Goal: Task Accomplishment & Management: Manage account settings

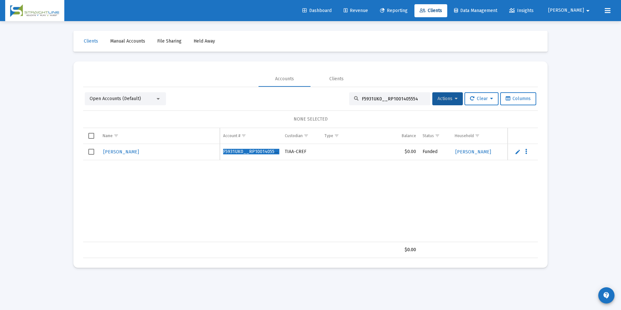
scroll to position [0, 340]
drag, startPoint x: 418, startPoint y: 99, endPoint x: 348, endPoint y: 97, distance: 70.5
click at [349, 97] on div "F5931UK0__RP1001405554" at bounding box center [389, 98] width 81 height 13
paste input "24783091"
drag, startPoint x: 384, startPoint y: 98, endPoint x: 330, endPoint y: 93, distance: 53.5
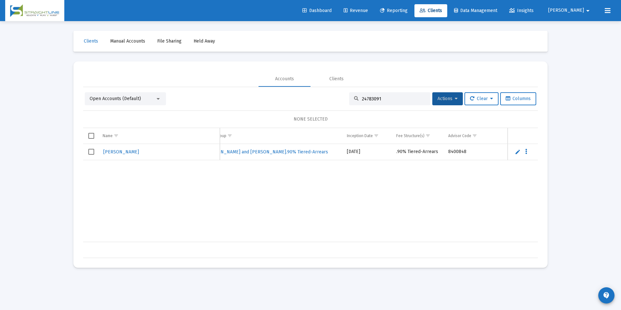
click at [330, 93] on div "Open Accounts (Default) 24783091 Actions Clear Columns" at bounding box center [310, 98] width 451 height 13
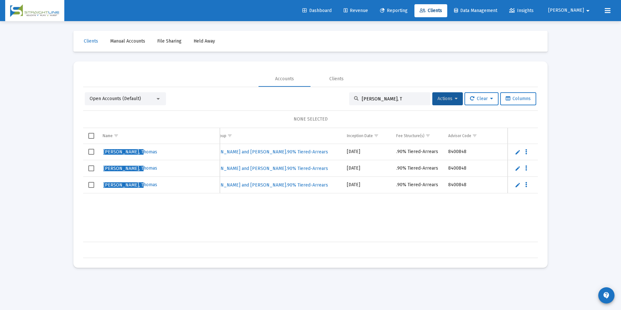
drag, startPoint x: 387, startPoint y: 97, endPoint x: 344, endPoint y: 85, distance: 44.4
click at [344, 85] on mat-tab-group "Accounts Clients Open Accounts (Default) [PERSON_NAME], T Actions Clear Columns…" at bounding box center [310, 164] width 454 height 187
drag, startPoint x: 385, startPoint y: 100, endPoint x: 331, endPoint y: 92, distance: 55.1
click at [331, 92] on div "Open Accounts (Default) [PERSON_NAME], M Actions Clear Columns" at bounding box center [310, 98] width 451 height 13
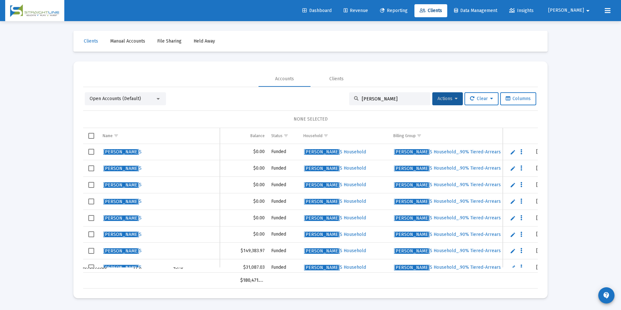
scroll to position [0, 0]
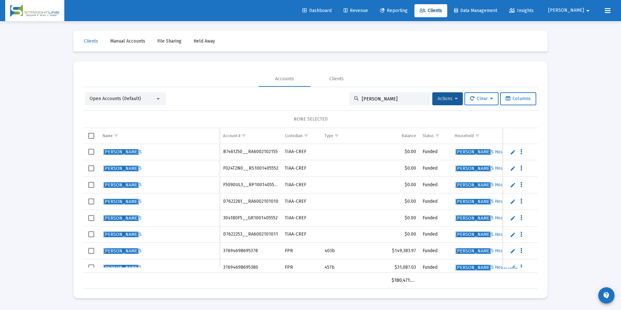
type input "[PERSON_NAME]"
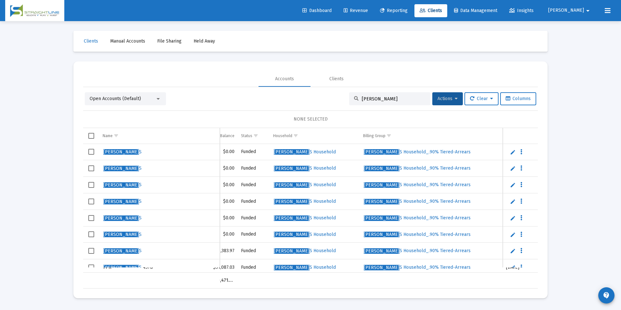
scroll to position [0, 233]
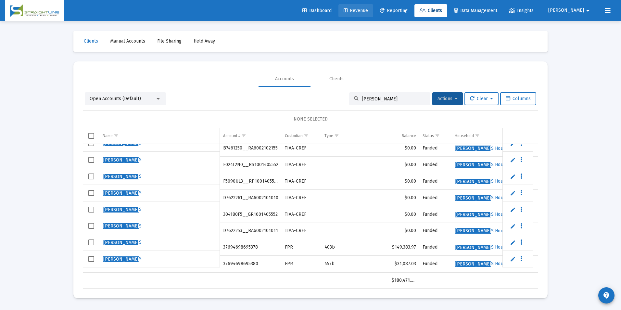
click at [347, 10] on icon at bounding box center [345, 10] width 4 height 5
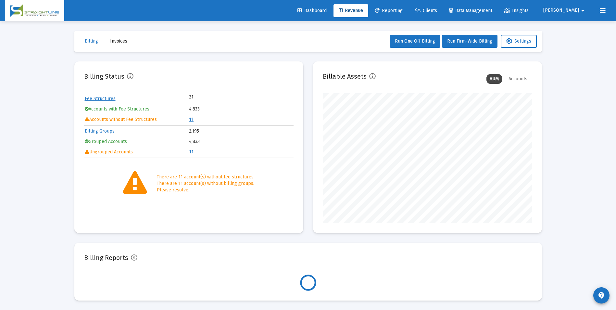
scroll to position [130, 209]
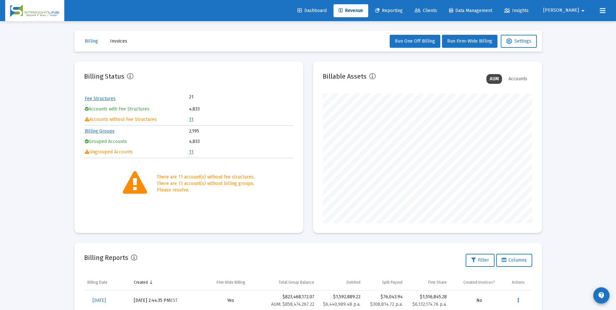
click at [190, 119] on link "11" at bounding box center [191, 120] width 5 height 6
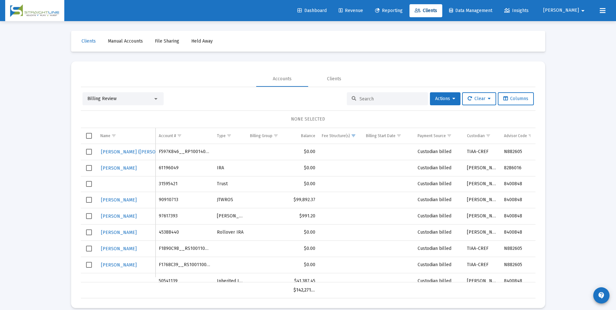
click at [139, 100] on div "Billing Review" at bounding box center [120, 98] width 66 height 6
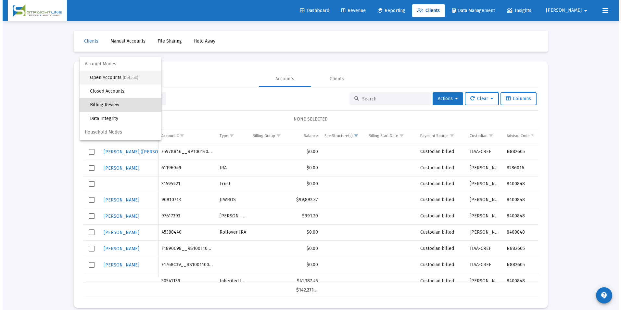
scroll to position [6, 0]
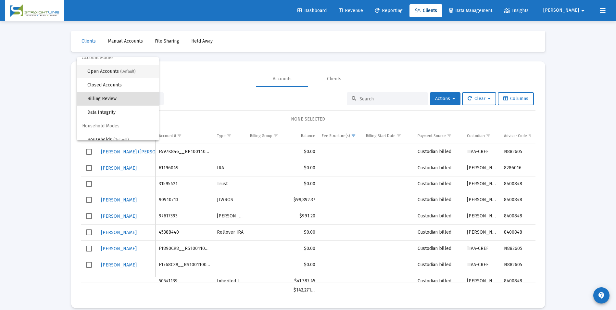
click at [127, 73] on span "(Default)" at bounding box center [128, 71] width 16 height 5
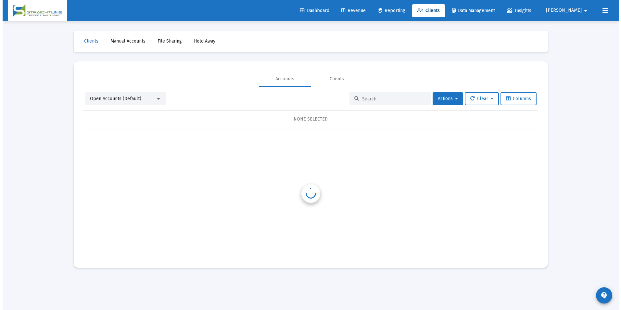
scroll to position [0, 0]
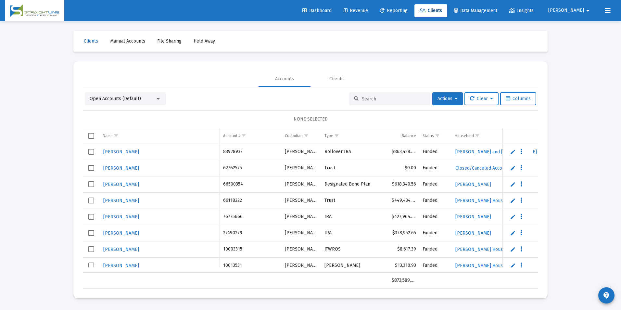
click at [381, 96] on input at bounding box center [394, 99] width 64 height 6
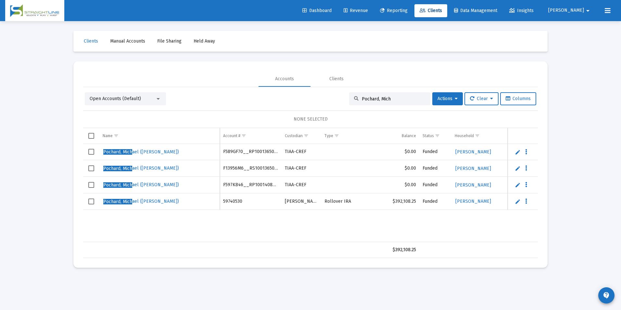
type input "Pochard, Mich"
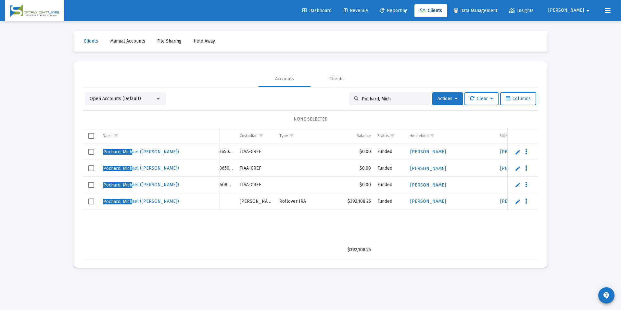
scroll to position [0, 138]
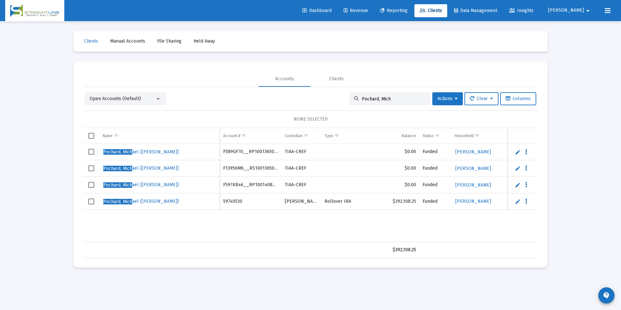
click at [92, 150] on span "Select row" at bounding box center [91, 152] width 6 height 6
click at [92, 167] on span "Select row" at bounding box center [91, 168] width 6 height 6
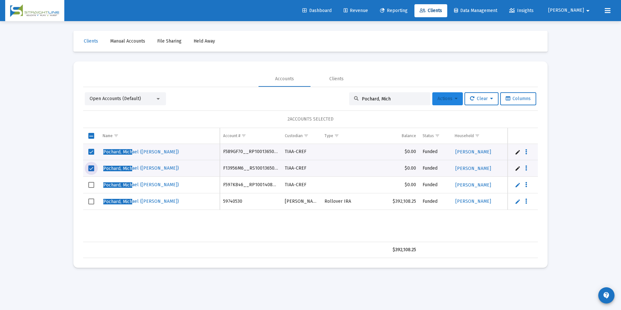
click at [437, 95] on button "Actions" at bounding box center [447, 98] width 31 height 13
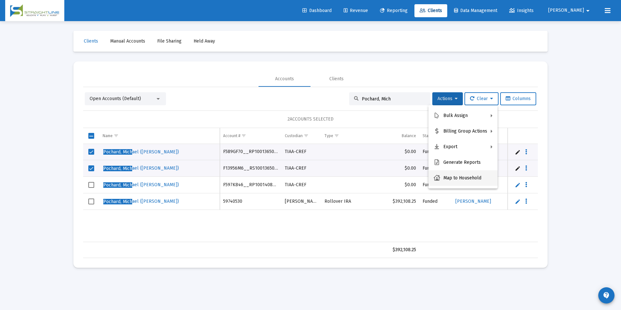
click at [458, 180] on button "Map to Household" at bounding box center [462, 178] width 69 height 16
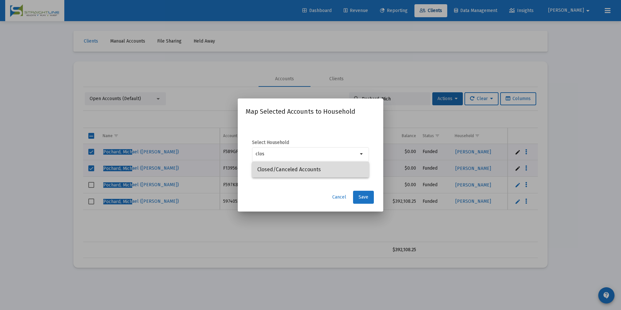
click at [334, 171] on span "Closed/Canceled Accounts" at bounding box center [310, 170] width 106 height 16
type input "Closed/Canceled Accounts"
click at [368, 201] on button "Save" at bounding box center [363, 197] width 21 height 13
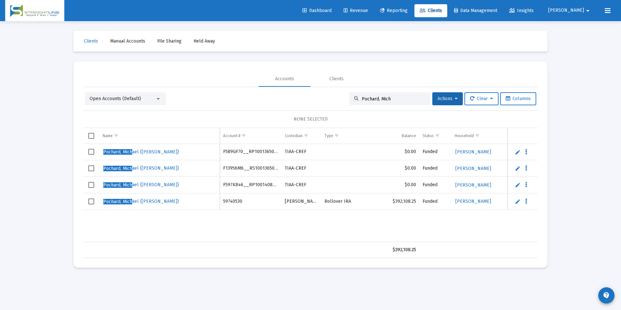
click at [90, 151] on span "Select row" at bounding box center [91, 152] width 6 height 6
click at [91, 169] on span "Select row" at bounding box center [91, 168] width 6 height 6
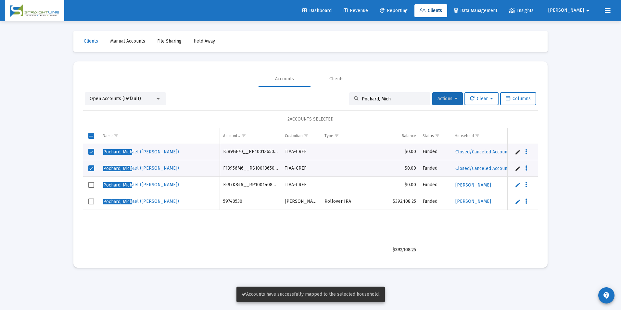
click at [450, 98] on span "Actions" at bounding box center [447, 99] width 20 height 6
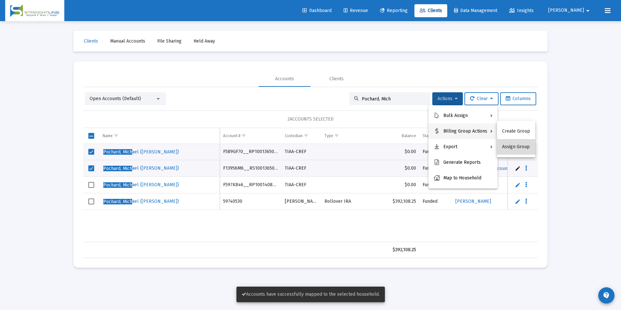
click at [519, 145] on button "Assign Group" at bounding box center [516, 147] width 38 height 16
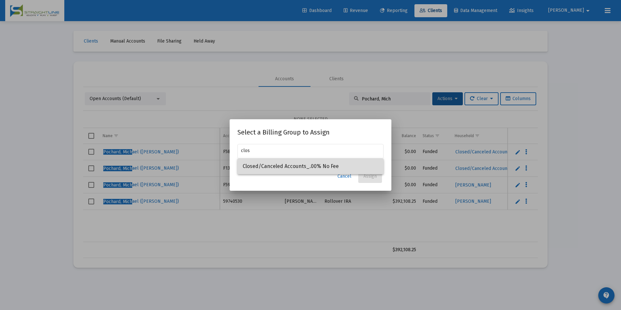
click at [303, 162] on span "Closed/Canceled Accounts_.00% No Fee" at bounding box center [310, 166] width 136 height 16
type input "Closed/Canceled Accounts_.00% No Fee"
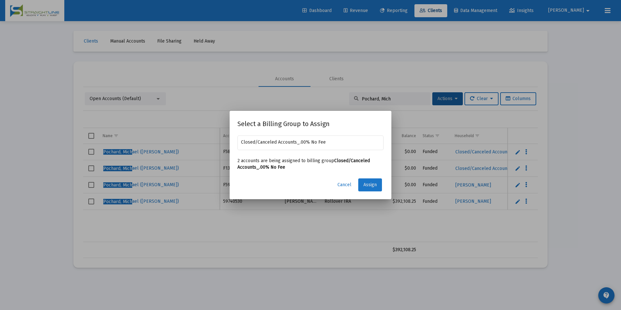
click at [367, 181] on button "Assign" at bounding box center [370, 184] width 24 height 13
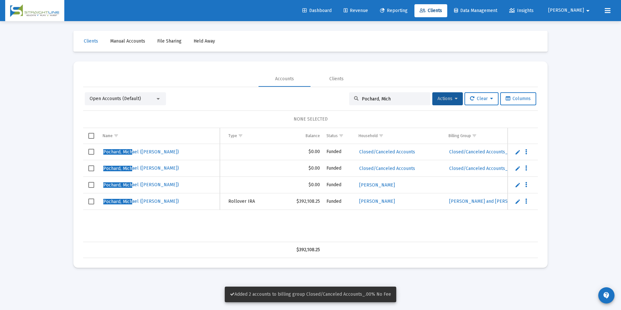
scroll to position [0, 132]
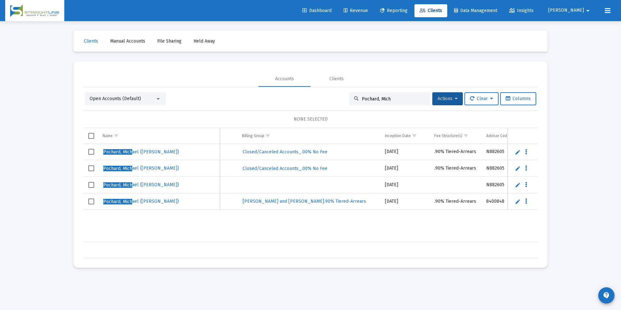
click at [94, 153] on td "Data grid" at bounding box center [91, 152] width 16 height 16
click at [92, 167] on span "Select row" at bounding box center [91, 168] width 6 height 6
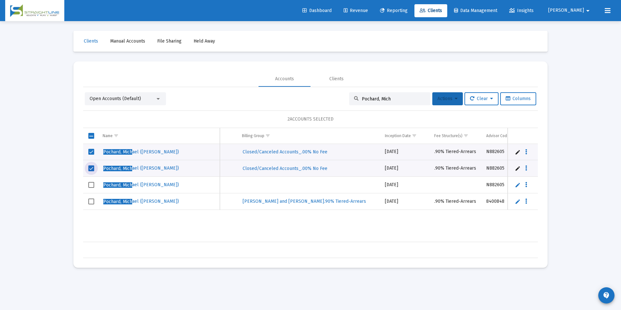
click at [441, 98] on span "Actions" at bounding box center [447, 99] width 20 height 6
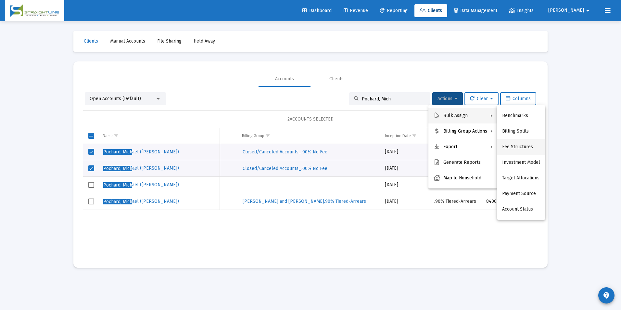
click at [507, 143] on button "Fee Structures" at bounding box center [521, 147] width 48 height 16
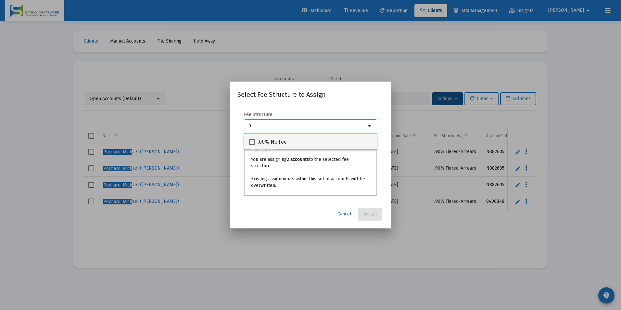
type input ".0"
click at [345, 140] on div ".00% No Fee" at bounding box center [310, 142] width 123 height 16
checkbox input "true"
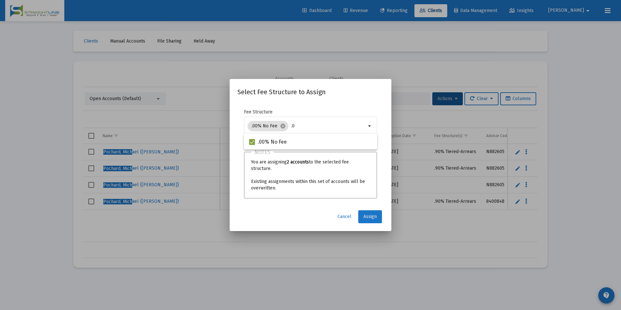
click at [363, 215] on button "Assign" at bounding box center [370, 216] width 24 height 13
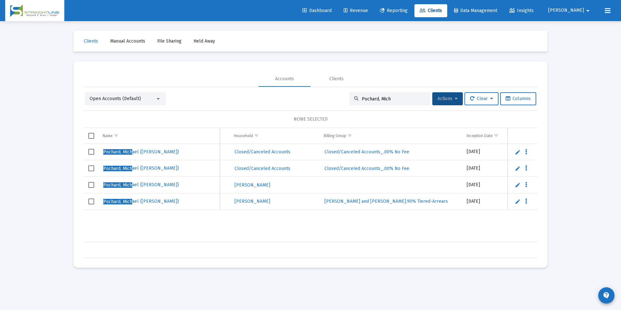
click at [91, 184] on span "Select row" at bounding box center [91, 185] width 6 height 6
click at [445, 100] on span "Actions" at bounding box center [447, 99] width 20 height 6
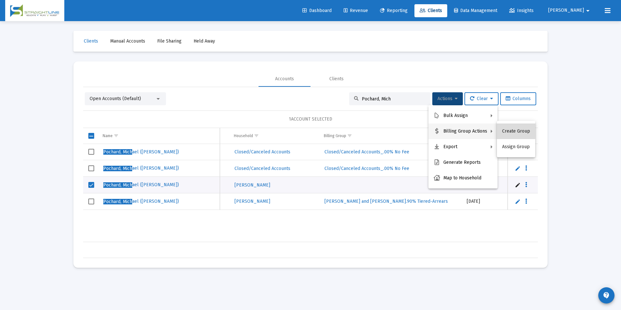
click at [520, 129] on button "Create Group" at bounding box center [516, 131] width 38 height 16
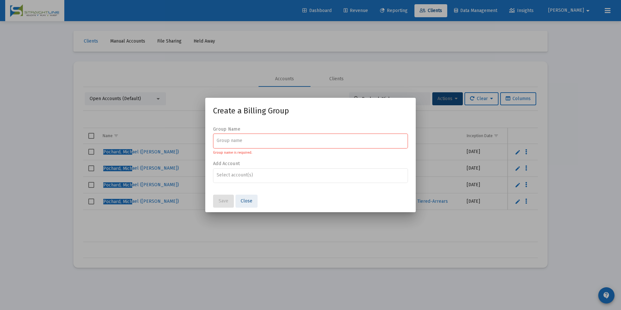
click at [247, 197] on button "Close" at bounding box center [246, 200] width 22 height 13
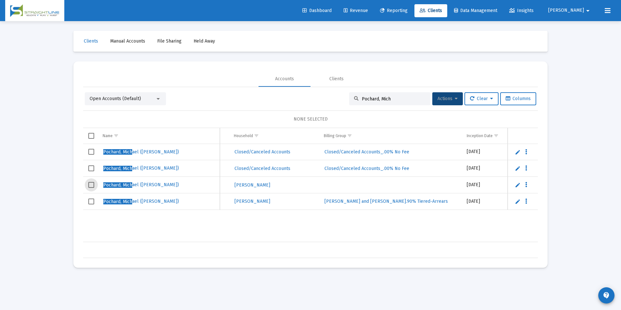
click at [90, 182] on span "Select row" at bounding box center [91, 185] width 6 height 6
click at [459, 99] on button "Actions" at bounding box center [447, 98] width 31 height 13
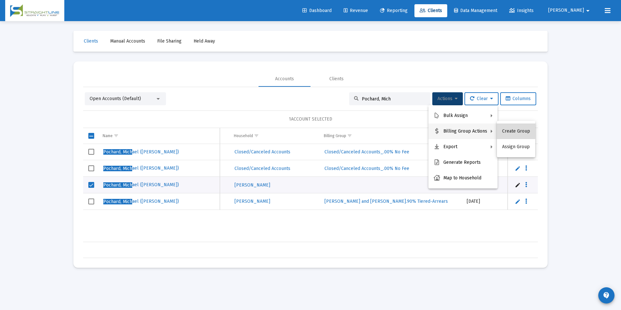
click at [519, 129] on button "Create Group" at bounding box center [516, 131] width 38 height 16
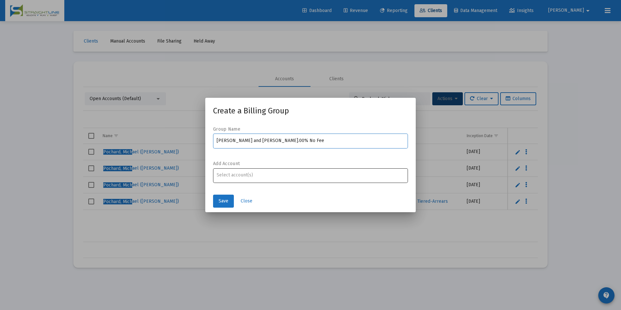
type input "[PERSON_NAME] and [PERSON_NAME].00% No Fee"
click at [240, 169] on div at bounding box center [310, 175] width 188 height 16
click at [244, 174] on input "Assignment Selection" at bounding box center [310, 174] width 188 height 5
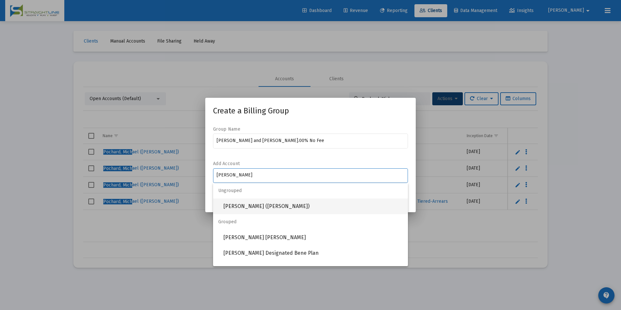
type input "[PERSON_NAME]"
click at [260, 202] on span "[PERSON_NAME] ([PERSON_NAME])" at bounding box center [312, 206] width 179 height 16
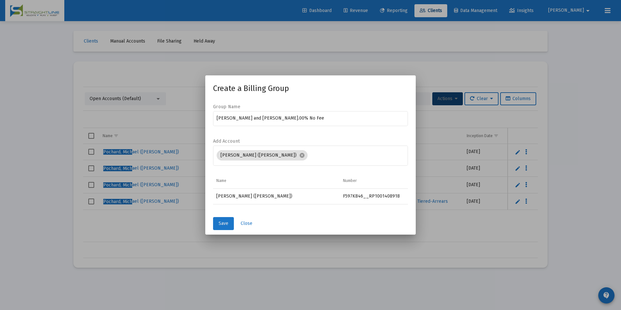
click at [225, 220] on button "Save" at bounding box center [223, 223] width 21 height 13
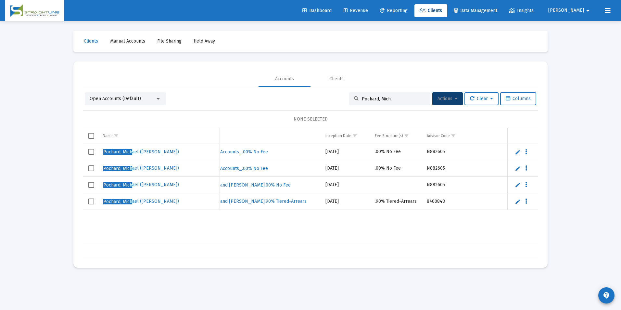
scroll to position [0, 349]
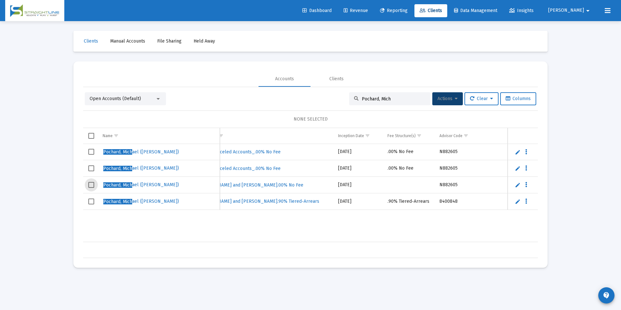
click at [91, 184] on span "Select row" at bounding box center [91, 185] width 6 height 6
click at [454, 99] on icon at bounding box center [455, 98] width 3 height 5
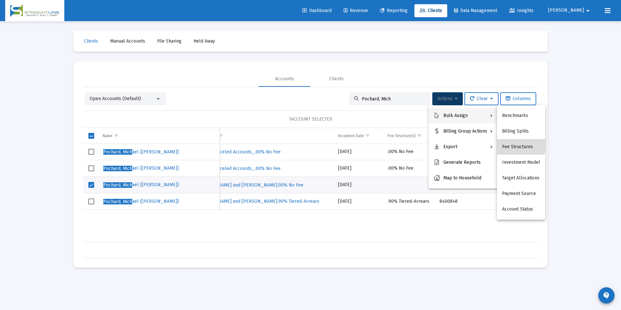
click at [514, 144] on button "Fee Structures" at bounding box center [521, 147] width 48 height 16
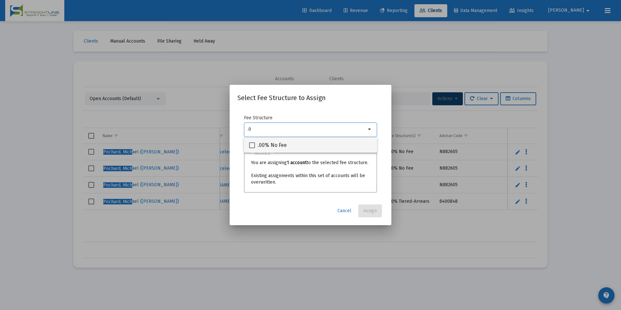
type input ".0"
click at [311, 144] on div ".00% No Fee" at bounding box center [310, 145] width 123 height 16
checkbox input "true"
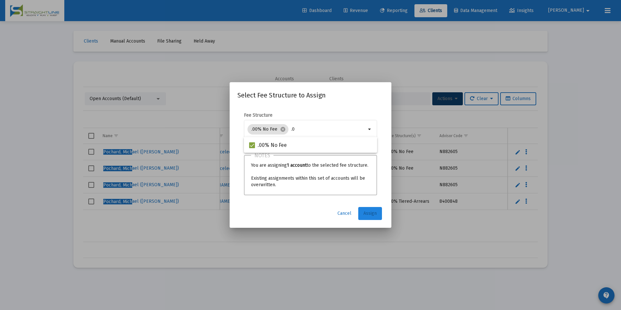
click at [376, 215] on span "Assign" at bounding box center [369, 213] width 13 height 6
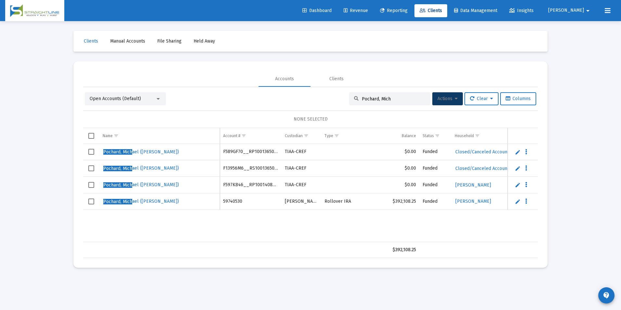
click at [240, 154] on td "F589GF70__RP1001365099" at bounding box center [251, 152] width 62 height 16
drag, startPoint x: 240, startPoint y: 154, endPoint x: 240, endPoint y: 150, distance: 4.2
copy td "F589GF70__RP1001365099"
click at [250, 166] on td "F13956M6__RS1001365099" at bounding box center [251, 168] width 62 height 17
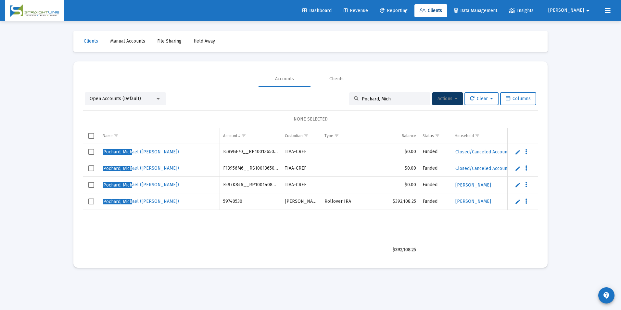
click at [250, 166] on td "F13956M6__RS1001365099" at bounding box center [251, 168] width 62 height 17
copy td "F13956M6__RS1001365099"
click at [240, 185] on td "F597K846__RP1001408918" at bounding box center [251, 185] width 62 height 17
copy td "F597K846__RP1001408918"
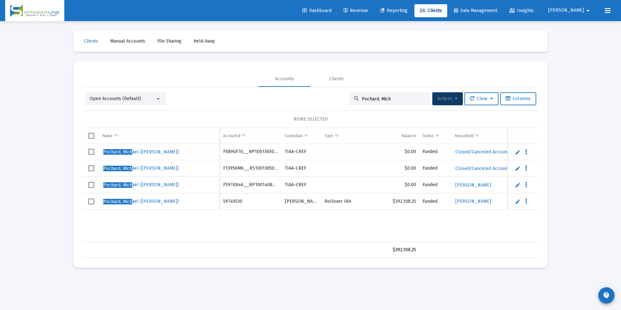
click at [382, 233] on div "Pochard, Mich ael ([PERSON_NAME]) F589GF70__RP1001365099 TIAA-CREF $0.00 Funded…" at bounding box center [552, 193] width 938 height 98
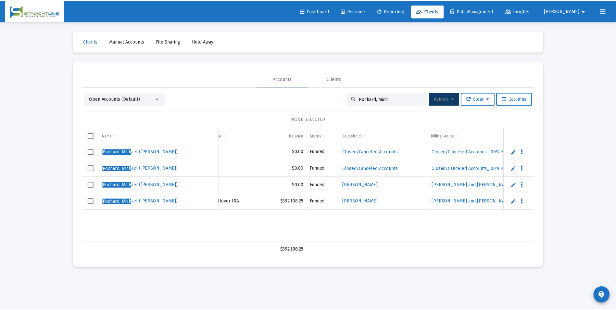
scroll to position [0, 0]
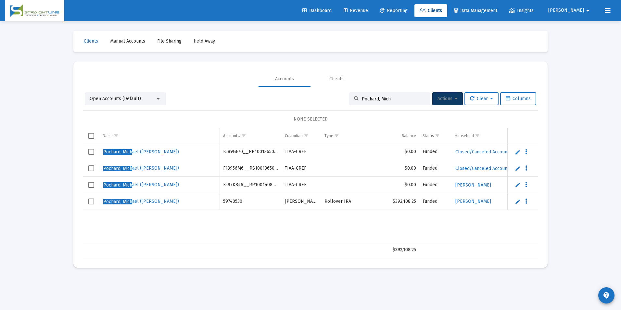
click at [368, 10] on span "Revenue" at bounding box center [355, 11] width 24 height 6
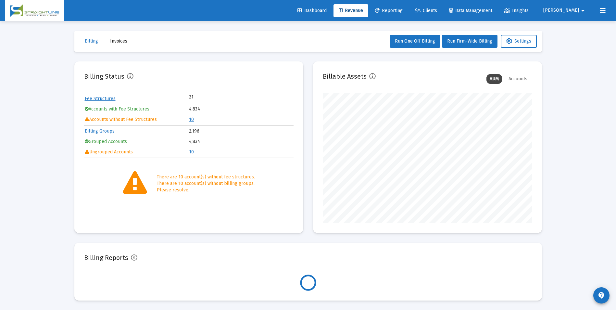
scroll to position [130, 209]
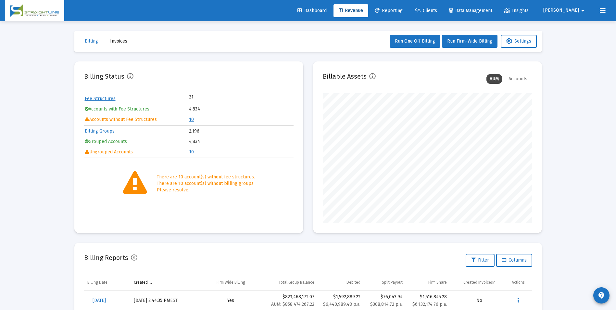
click at [192, 119] on link "10" at bounding box center [191, 120] width 5 height 6
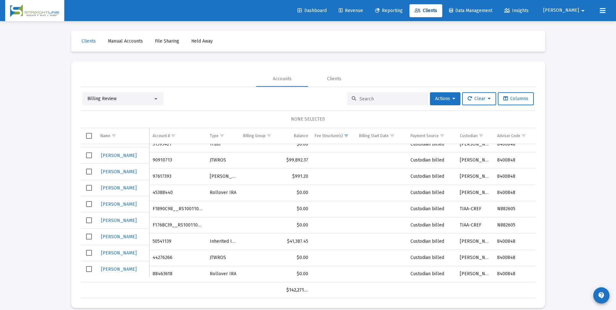
scroll to position [28, 0]
click at [144, 97] on div "Billing Review" at bounding box center [120, 98] width 66 height 6
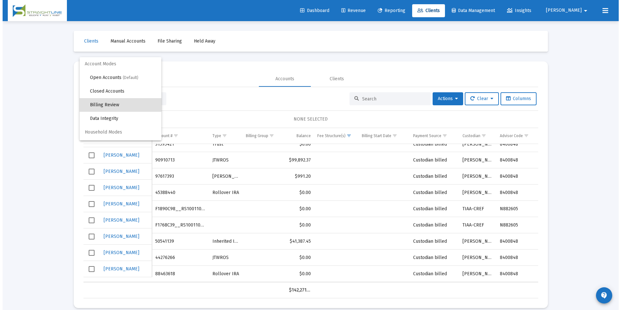
scroll to position [6, 0]
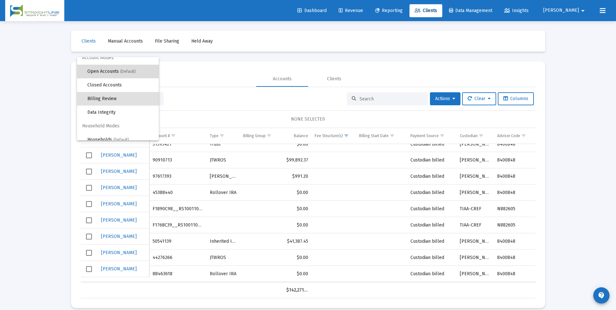
click at [126, 75] on span "Open Accounts (Default)" at bounding box center [120, 72] width 66 height 14
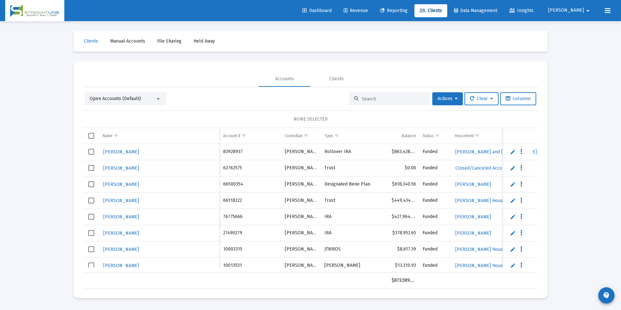
click at [400, 98] on input at bounding box center [394, 99] width 64 height 6
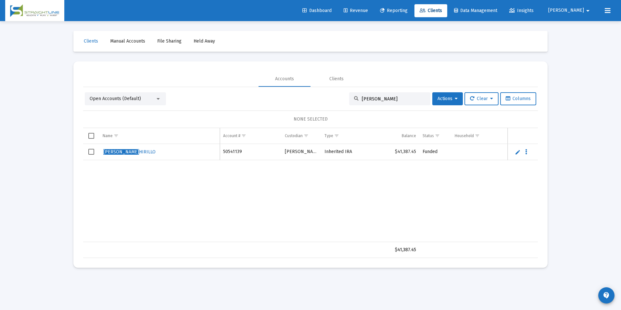
type input "[PERSON_NAME]"
click at [516, 151] on link "Edit" at bounding box center [517, 152] width 6 height 6
drag, startPoint x: 157, startPoint y: 156, endPoint x: 85, endPoint y: 151, distance: 72.5
click at [85, 151] on tr "[PERSON_NAME]" at bounding box center [310, 155] width 454 height 22
type input "[PERSON_NAME]"
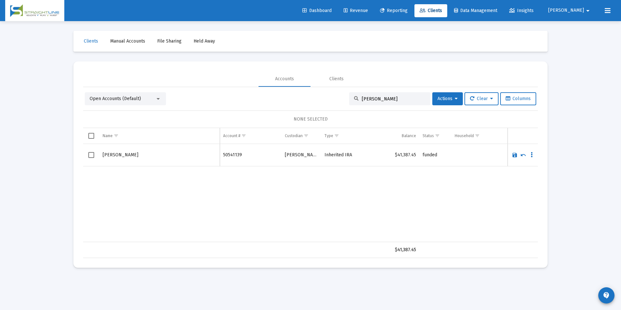
click at [514, 156] on link "Save" at bounding box center [514, 155] width 6 height 6
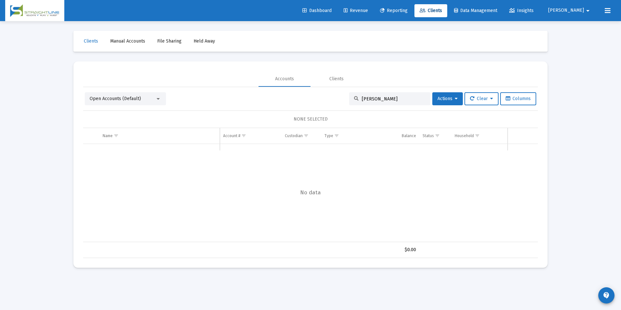
drag, startPoint x: 381, startPoint y: 97, endPoint x: 338, endPoint y: 95, distance: 42.6
click at [338, 95] on div "Open Accounts (Default) [PERSON_NAME] Actions Clear Columns" at bounding box center [310, 98] width 451 height 13
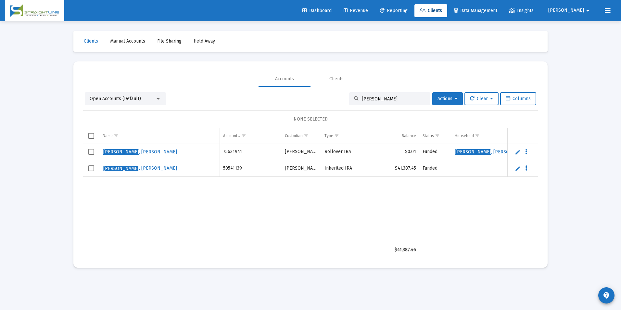
type input "[PERSON_NAME]"
click at [128, 101] on div "Open Accounts (Default)" at bounding box center [123, 98] width 66 height 6
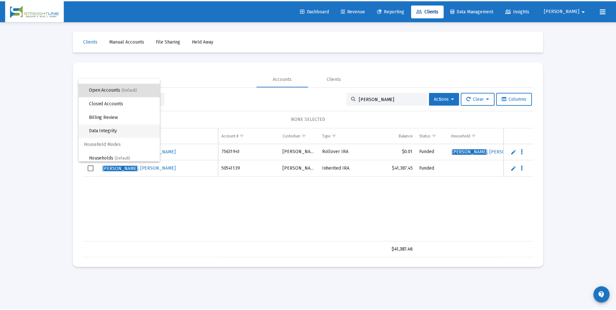
scroll to position [12, 0]
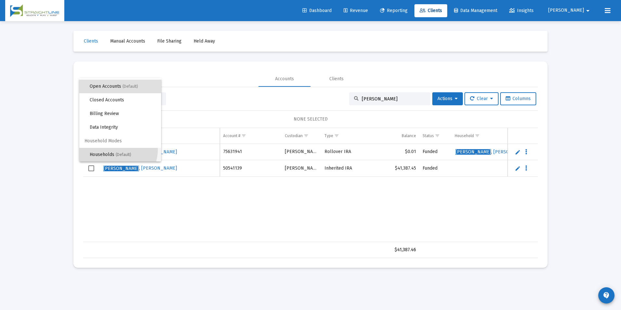
click at [115, 149] on span "Households (Default)" at bounding box center [123, 155] width 66 height 14
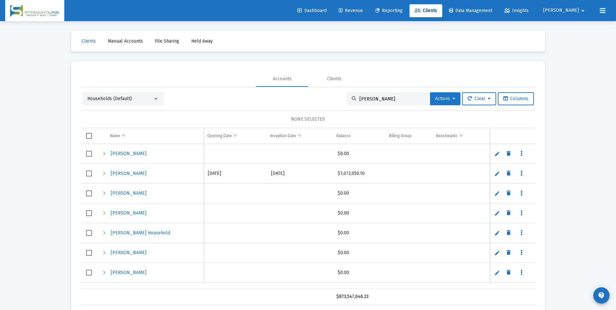
click at [441, 98] on span "Actions" at bounding box center [445, 99] width 20 height 6
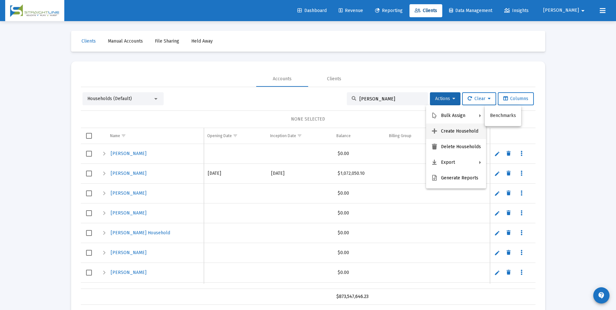
click at [446, 128] on button "Create Household" at bounding box center [456, 131] width 60 height 16
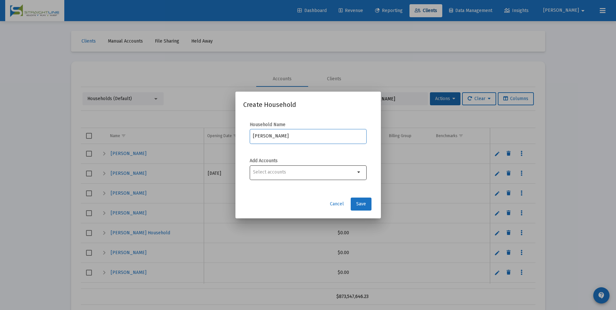
type input "[PERSON_NAME]"
click at [338, 167] on div at bounding box center [304, 172] width 102 height 16
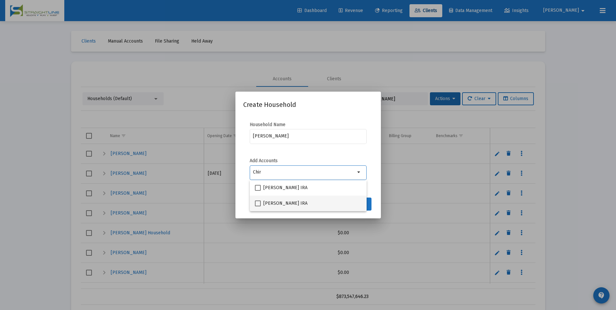
type input "Chir"
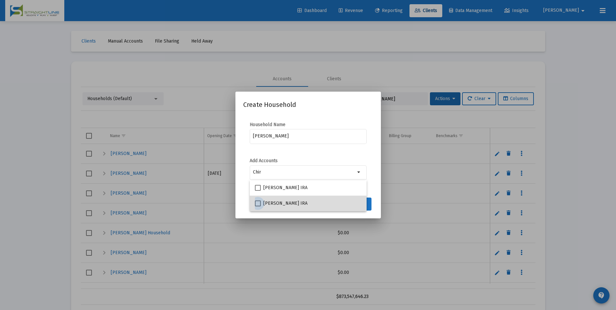
click at [298, 204] on span "[PERSON_NAME] IRA" at bounding box center [285, 203] width 44 height 8
click at [258, 206] on input "[PERSON_NAME] IRA" at bounding box center [257, 206] width 0 height 0
checkbox input "true"
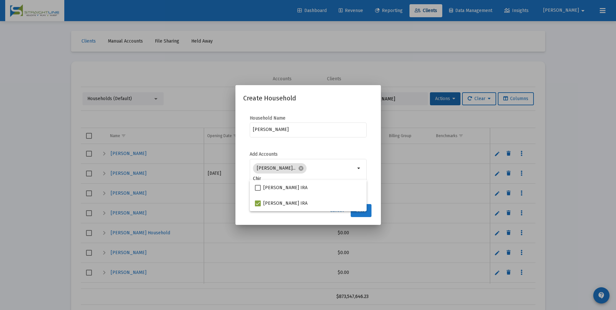
click at [365, 214] on button "Save" at bounding box center [361, 210] width 21 height 13
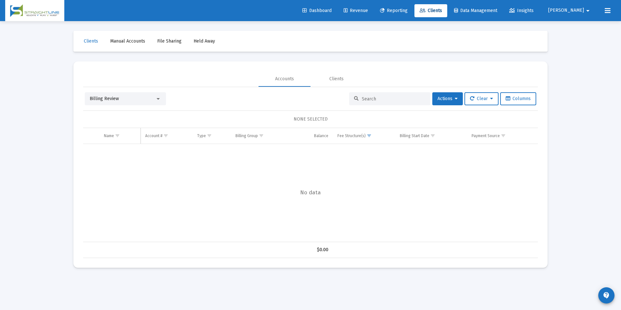
click at [130, 95] on div "Billing Review" at bounding box center [123, 98] width 66 height 6
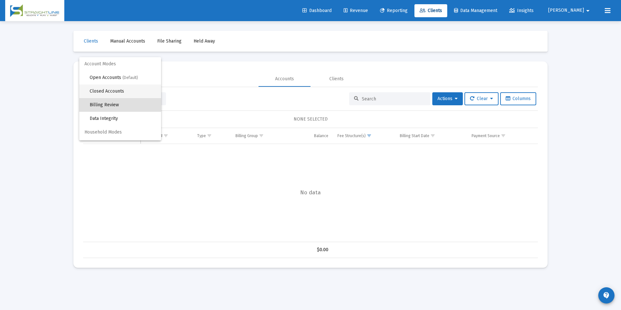
scroll to position [6, 0]
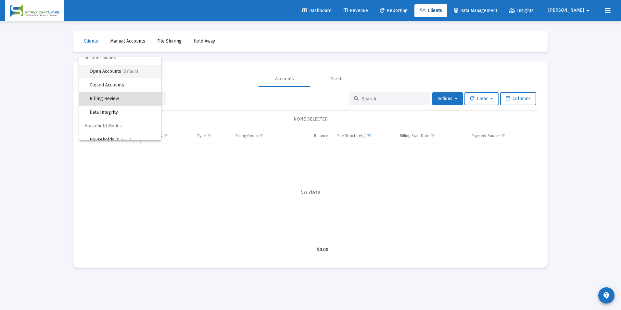
click at [129, 70] on span "(Default)" at bounding box center [130, 71] width 16 height 5
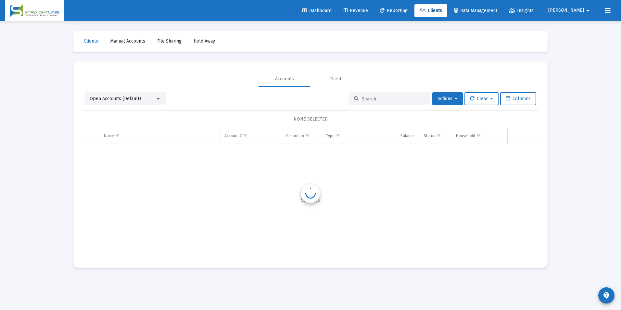
scroll to position [0, 0]
click at [371, 99] on input at bounding box center [394, 99] width 64 height 6
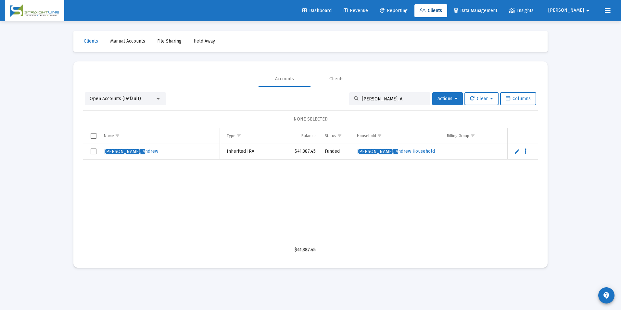
scroll to position [0, 61]
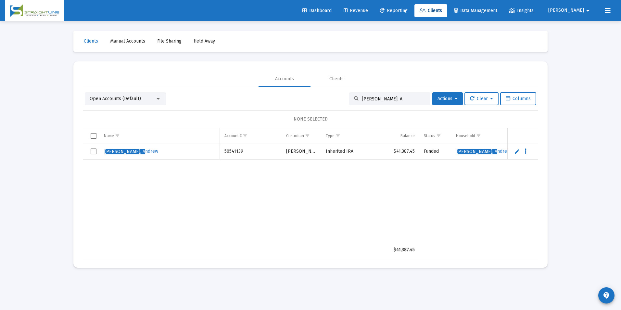
drag, startPoint x: 405, startPoint y: 99, endPoint x: 324, endPoint y: 101, distance: 81.8
click at [324, 101] on div "Open Accounts (Default) Chirillo, A Actions Clear Columns" at bounding box center [310, 98] width 451 height 13
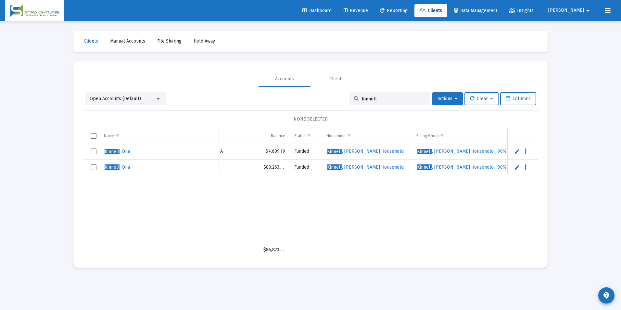
scroll to position [0, 157]
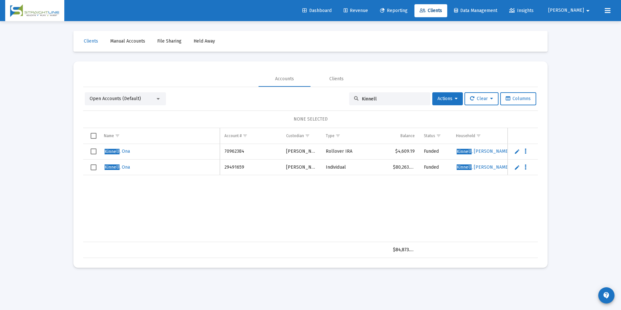
drag, startPoint x: 381, startPoint y: 100, endPoint x: 353, endPoint y: 96, distance: 28.1
click at [353, 96] on div "Kinnell" at bounding box center [389, 98] width 81 height 13
click at [388, 99] on input "Kinnell" at bounding box center [394, 99] width 64 height 6
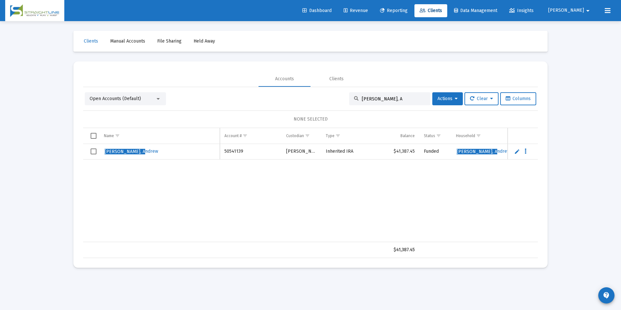
type input "[PERSON_NAME], A"
click at [94, 149] on span "Select row" at bounding box center [94, 151] width 6 height 6
click at [433, 103] on button "Actions" at bounding box center [447, 98] width 31 height 13
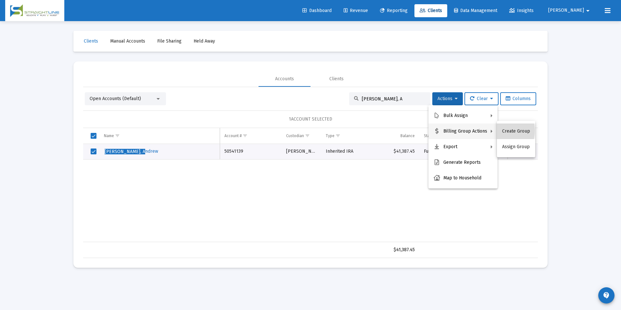
click at [499, 130] on button "Create Group" at bounding box center [516, 131] width 38 height 16
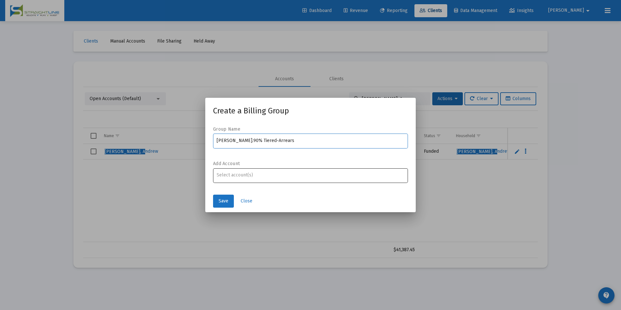
type input "Chirillo, Andrew Household_.90% Tiered-Arrears"
click at [351, 171] on div at bounding box center [310, 175] width 188 height 16
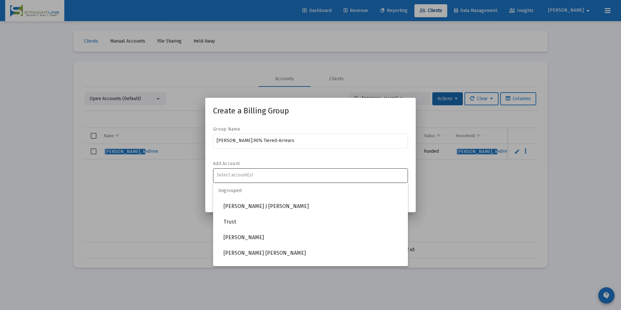
click at [336, 181] on div at bounding box center [310, 175] width 188 height 16
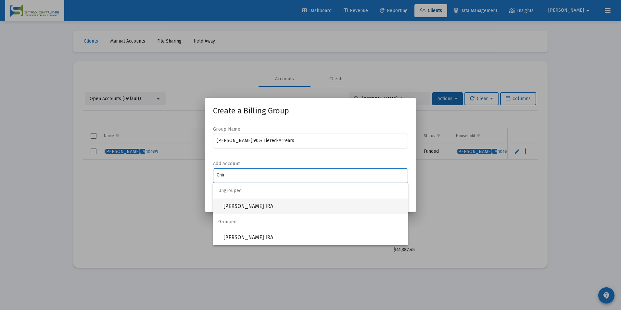
type input "Chir"
click at [298, 205] on span "[PERSON_NAME] IRA" at bounding box center [312, 206] width 179 height 16
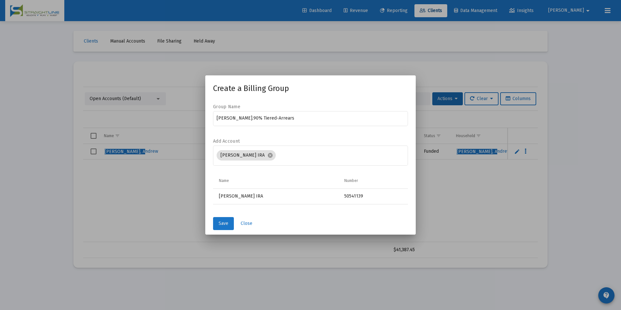
click at [230, 226] on button "Save" at bounding box center [223, 223] width 21 height 13
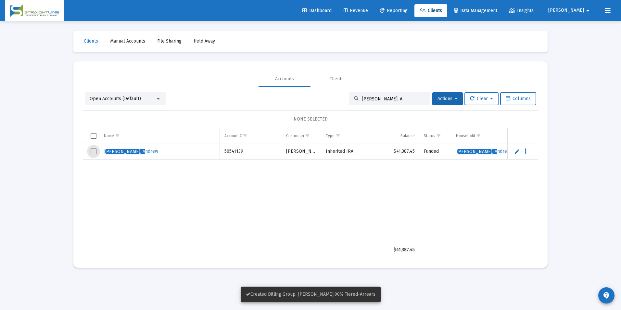
click at [92, 153] on span "Select row" at bounding box center [94, 151] width 6 height 6
click at [443, 93] on button "Actions" at bounding box center [447, 98] width 31 height 13
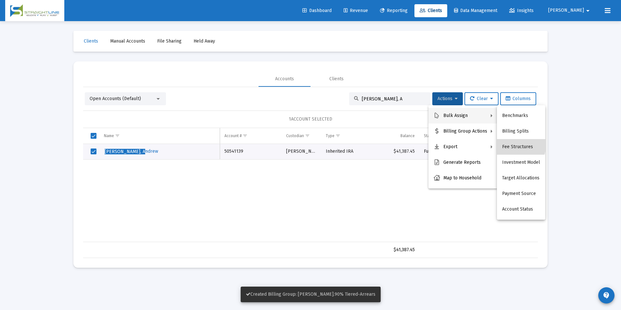
click at [517, 145] on button "Fee Structures" at bounding box center [521, 147] width 48 height 16
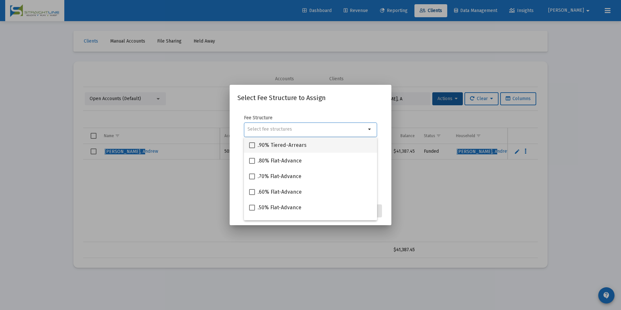
click at [344, 148] on div ".90% Tiered-Arrears" at bounding box center [310, 145] width 123 height 16
checkbox input "true"
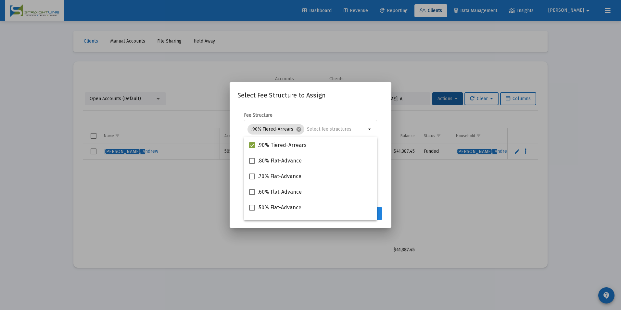
click at [380, 208] on button "Assign" at bounding box center [370, 213] width 24 height 13
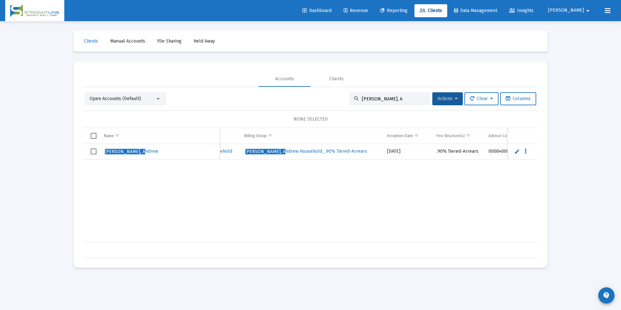
scroll to position [0, 316]
click at [368, 11] on span "Revenue" at bounding box center [355, 11] width 24 height 6
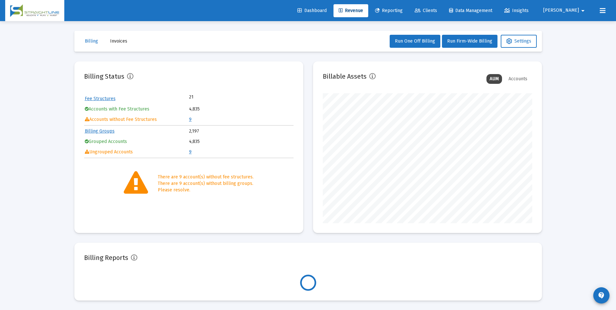
scroll to position [130, 209]
click at [190, 118] on link "9" at bounding box center [190, 120] width 3 height 6
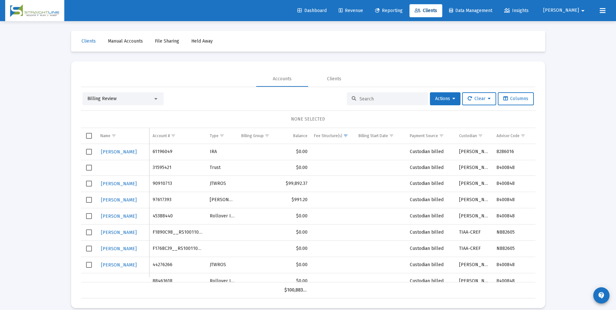
click at [144, 102] on div "Billing Review" at bounding box center [122, 98] width 81 height 13
click at [144, 99] on div "Billing Review" at bounding box center [120, 98] width 66 height 6
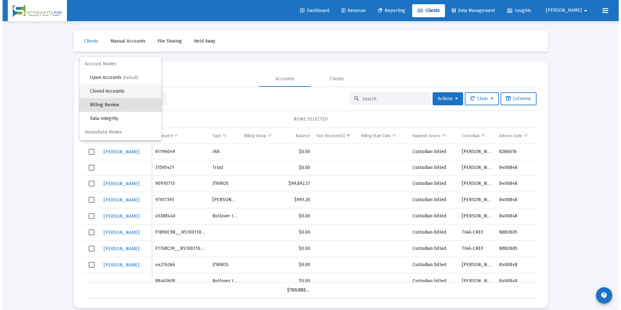
scroll to position [6, 0]
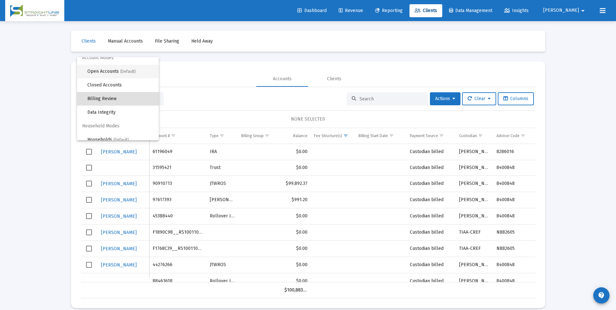
click at [133, 73] on span "(Default)" at bounding box center [128, 71] width 16 height 5
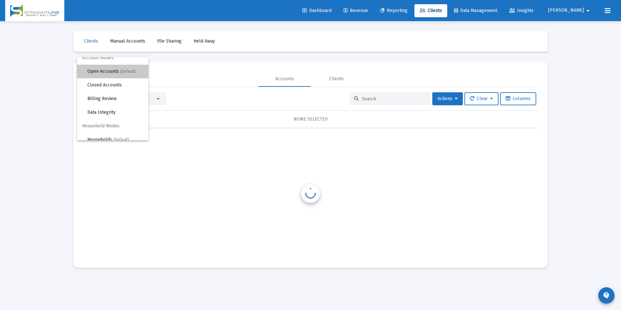
scroll to position [0, 0]
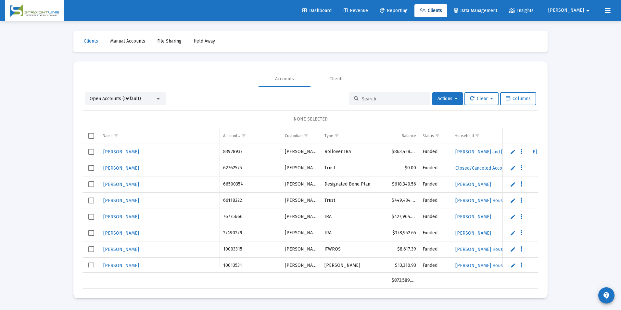
click at [364, 97] on input at bounding box center [394, 99] width 64 height 6
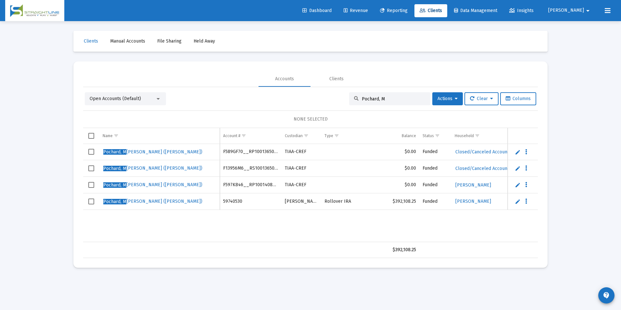
type input "Pochard, M"
click at [243, 148] on td "F589GF70__RP1001365099" at bounding box center [251, 152] width 62 height 16
copy td "F589GF70__RP1001365099"
click at [228, 167] on td "F13956M6__RS1001365099" at bounding box center [251, 168] width 62 height 17
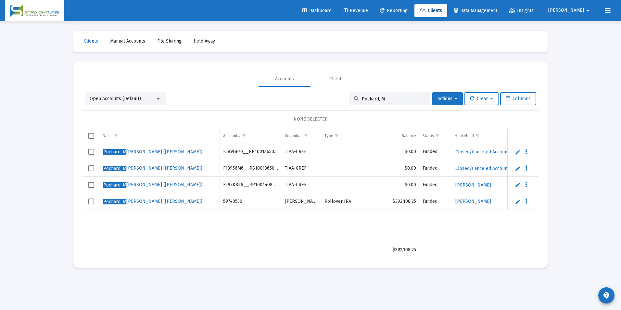
click at [228, 167] on td "F13956M6__RS1001365099" at bounding box center [251, 168] width 62 height 17
copy td "F13956M6__RS1001365099"
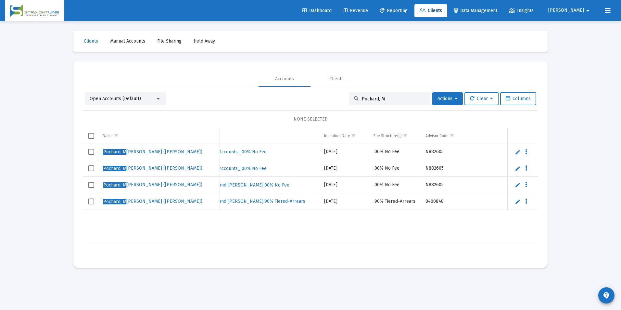
scroll to position [0, 379]
